Goal: Task Accomplishment & Management: Use online tool/utility

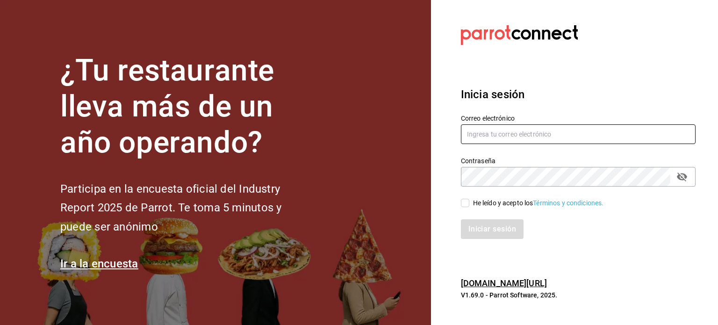
type input "andres@localcoffee.com.mx"
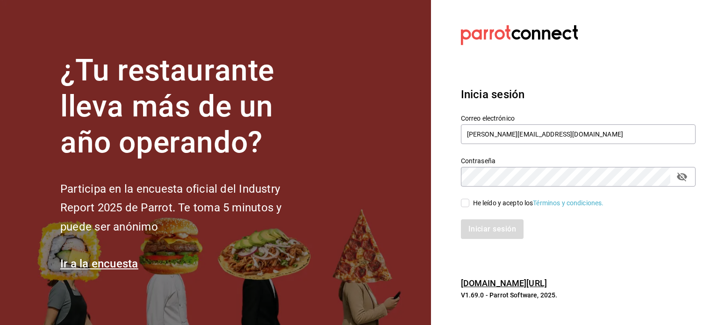
click at [467, 201] on input "He leído y acepto los Términos y condiciones." at bounding box center [465, 203] width 8 height 8
checkbox input "true"
click at [475, 226] on button "Iniciar sesión" at bounding box center [493, 229] width 64 height 20
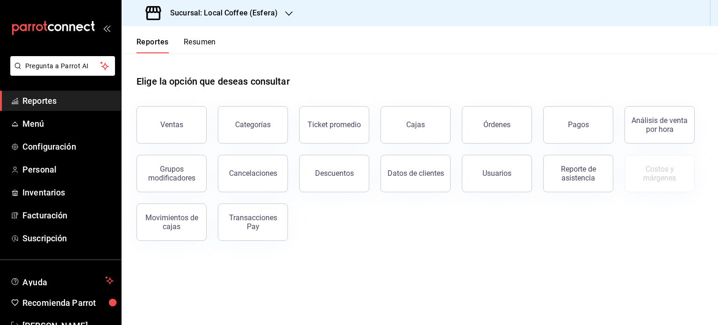
click at [205, 35] on div "Reportes Resumen" at bounding box center [169, 39] width 94 height 27
click at [196, 43] on button "Resumen" at bounding box center [200, 45] width 32 height 16
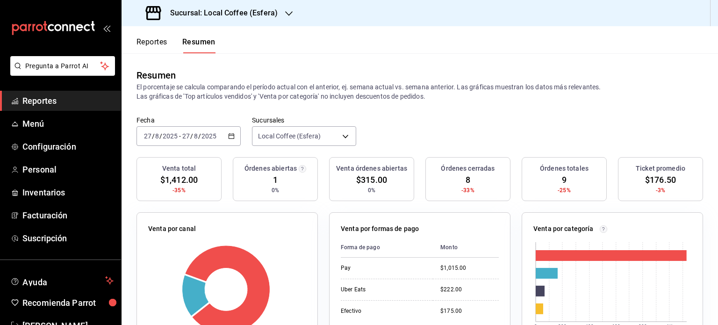
click at [266, 17] on h3 "Sucursal: Local Coffee (Esfera)" at bounding box center [220, 12] width 115 height 11
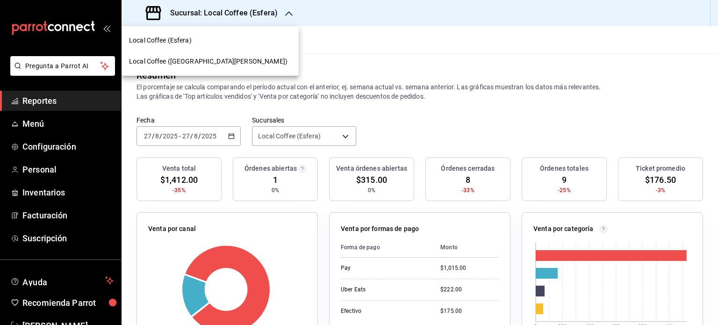
click at [174, 66] on span "Local Coffee ([GEOGRAPHIC_DATA][PERSON_NAME])" at bounding box center [208, 62] width 158 height 10
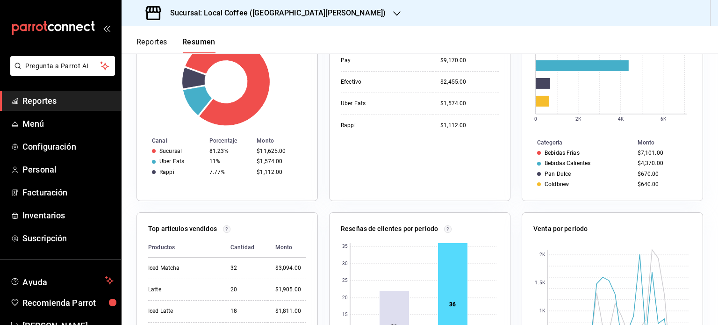
scroll to position [189, 0]
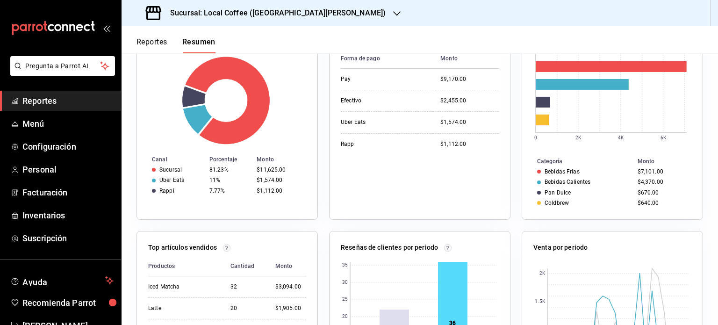
click at [127, 63] on div "Venta por canal Canal Porcentaje Monto Sucursal 81.23% $11,625.00 Uber Eats 11%…" at bounding box center [221, 116] width 193 height 208
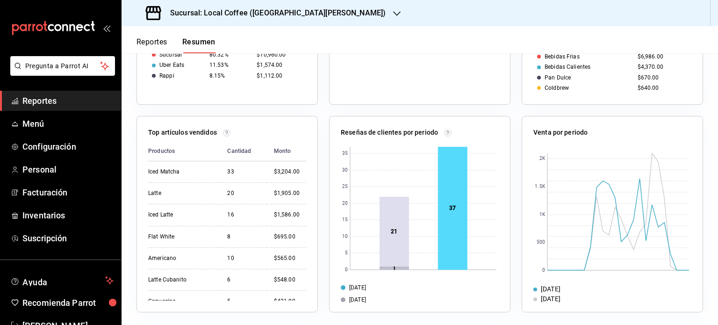
scroll to position [184, 0]
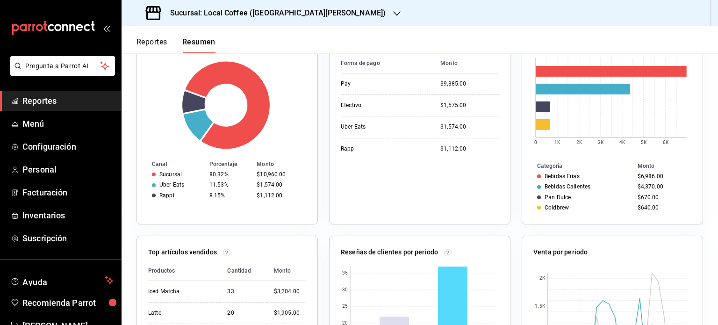
click at [155, 41] on button "Reportes" at bounding box center [151, 45] width 31 height 16
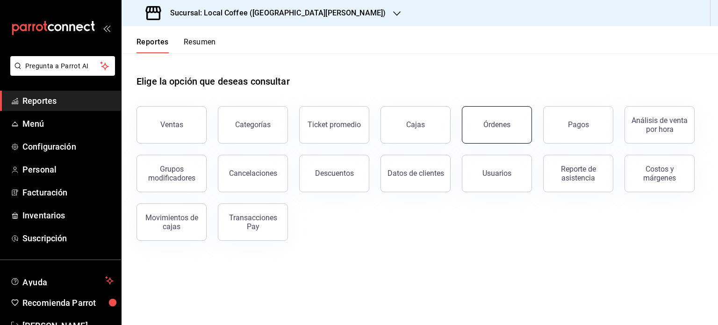
click at [515, 131] on button "Órdenes" at bounding box center [497, 124] width 70 height 37
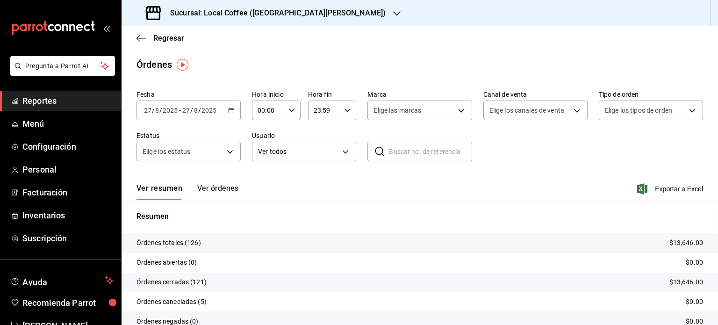
click at [204, 193] on button "Ver órdenes" at bounding box center [217, 192] width 41 height 16
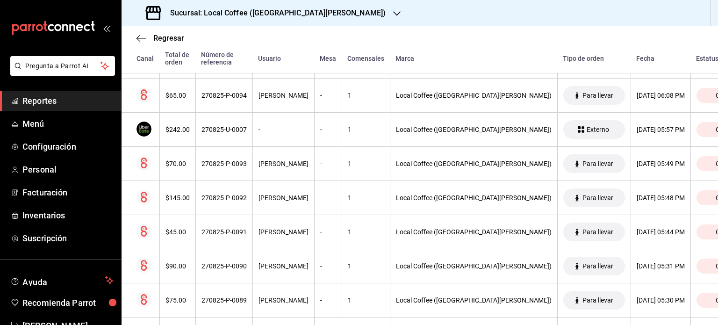
scroll to position [851, 0]
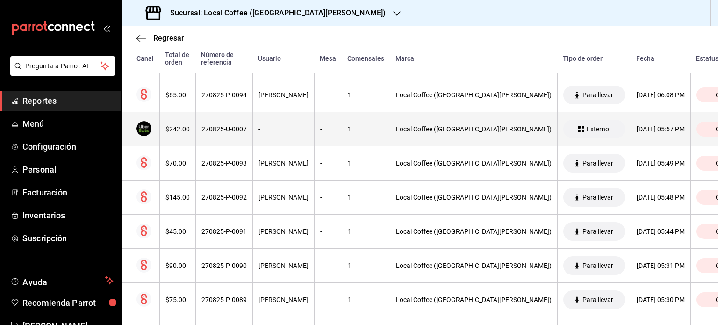
click at [384, 129] on div "1" at bounding box center [366, 128] width 36 height 7
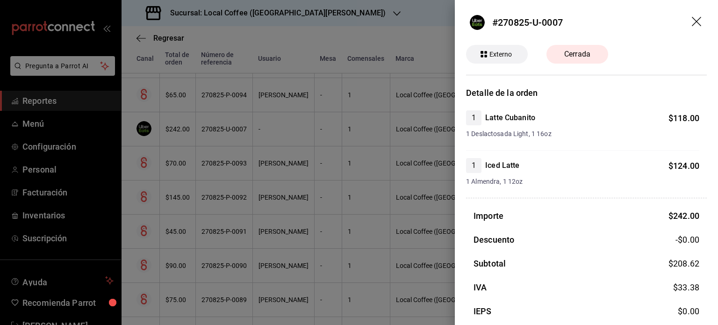
click at [692, 25] on icon "drag" at bounding box center [697, 22] width 11 height 11
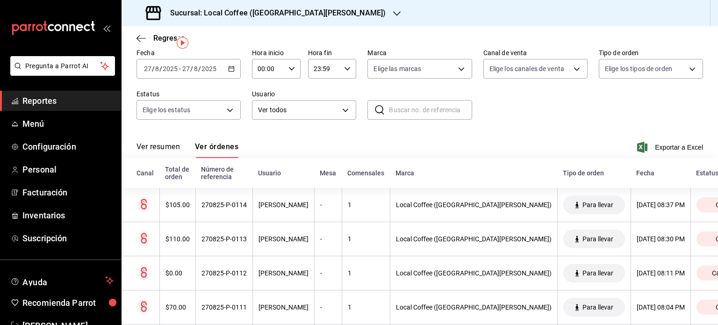
scroll to position [0, 0]
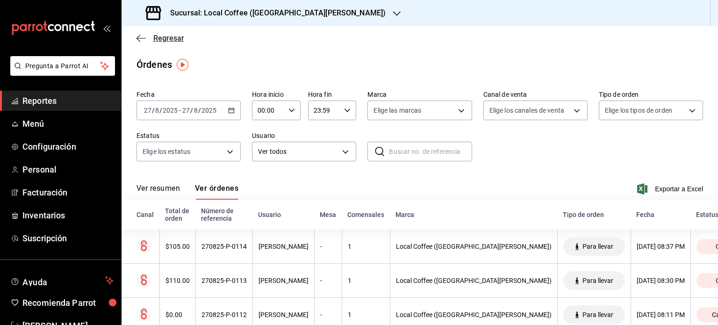
click at [140, 40] on icon "button" at bounding box center [140, 38] width 9 height 8
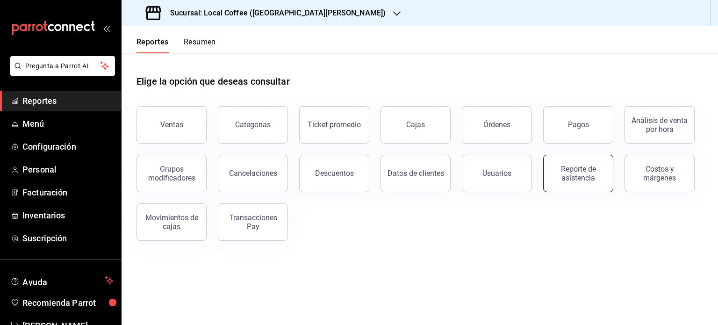
click at [578, 175] on div "Reporte de asistencia" at bounding box center [578, 174] width 58 height 18
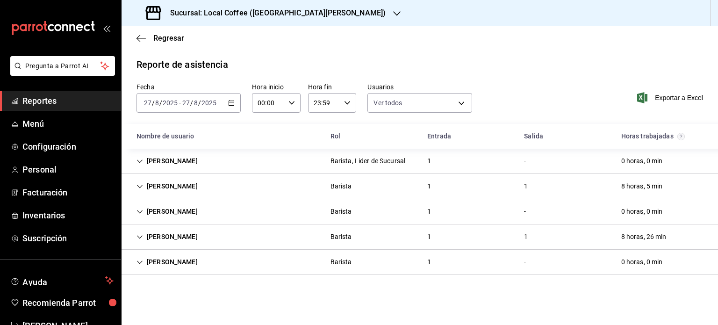
click at [226, 102] on div "[DATE] [DATE] - [DATE] [DATE]" at bounding box center [188, 103] width 104 height 20
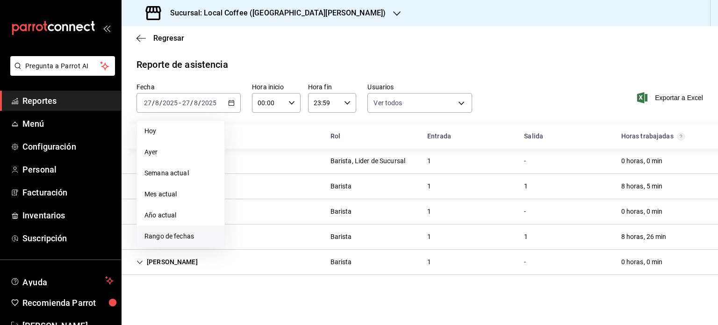
click at [172, 229] on li "Rango de fechas" at bounding box center [180, 236] width 87 height 21
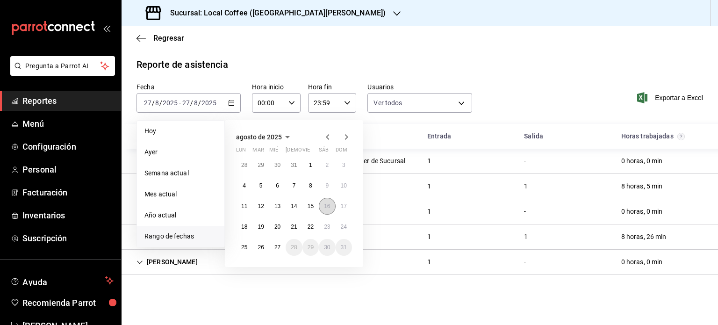
click at [332, 205] on button "16" at bounding box center [327, 206] width 16 height 17
click at [279, 248] on abbr "27" at bounding box center [277, 247] width 6 height 7
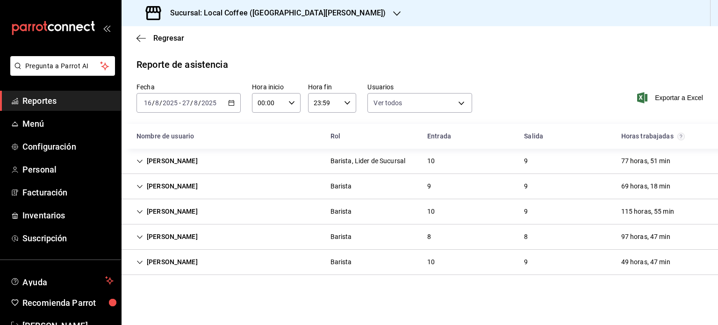
click at [140, 262] on icon "Cell" at bounding box center [139, 262] width 7 height 7
click at [304, 13] on div "Sucursal: Local Coffee ([GEOGRAPHIC_DATA][PERSON_NAME])" at bounding box center [266, 13] width 275 height 26
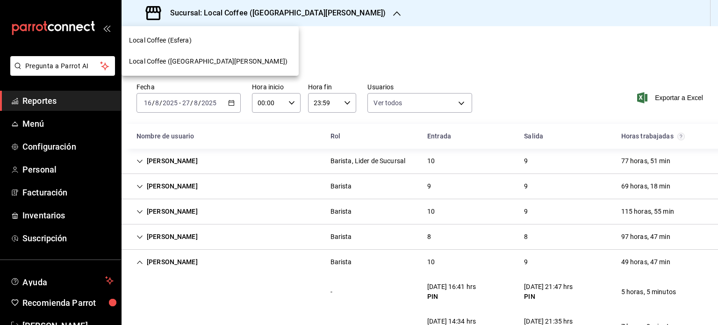
click at [363, 34] on div at bounding box center [359, 162] width 718 height 325
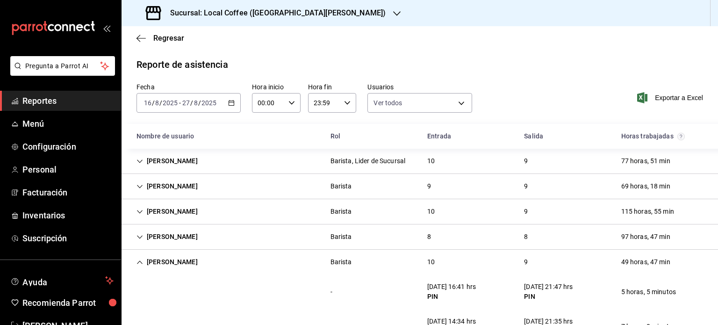
click at [142, 265] on div "[PERSON_NAME]" at bounding box center [167, 261] width 76 height 17
click at [254, 16] on h3 "Sucursal: Local Coffee ([GEOGRAPHIC_DATA][PERSON_NAME])" at bounding box center [274, 12] width 223 height 11
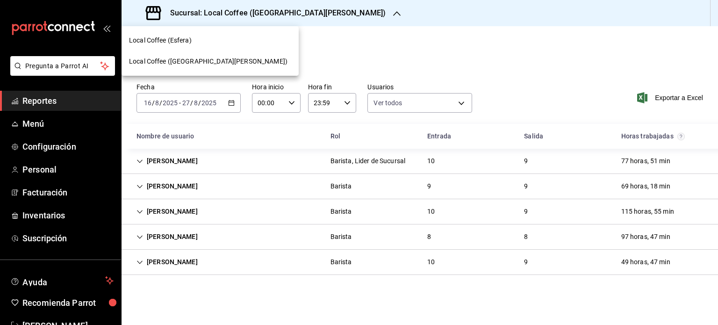
click at [396, 50] on div at bounding box center [359, 162] width 718 height 325
